Goal: Task Accomplishment & Management: Manage account settings

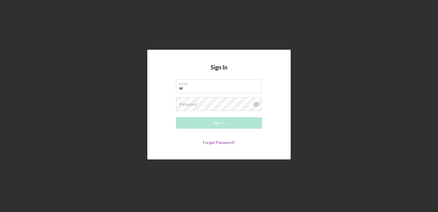
type input "[EMAIL_ADDRESS][DOMAIN_NAME]"
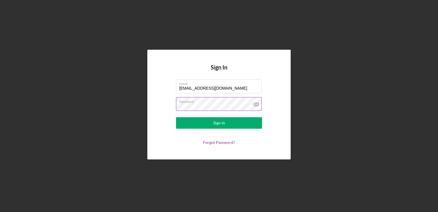
click at [258, 103] on icon at bounding box center [255, 104] width 5 height 4
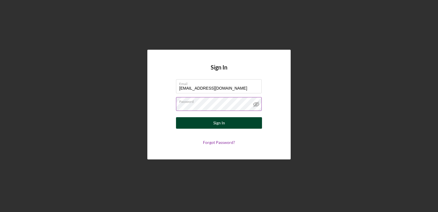
click at [209, 123] on button "Sign In" at bounding box center [219, 122] width 86 height 11
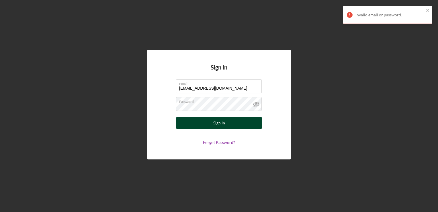
click at [198, 126] on button "Sign In" at bounding box center [219, 122] width 86 height 11
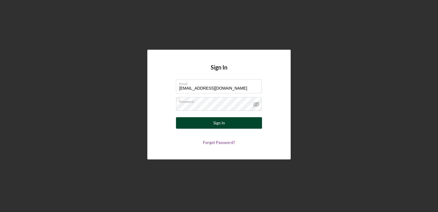
click at [200, 125] on button "Sign In" at bounding box center [219, 122] width 86 height 11
click at [200, 126] on button "Sign In" at bounding box center [219, 122] width 86 height 11
